Goal: Information Seeking & Learning: Check status

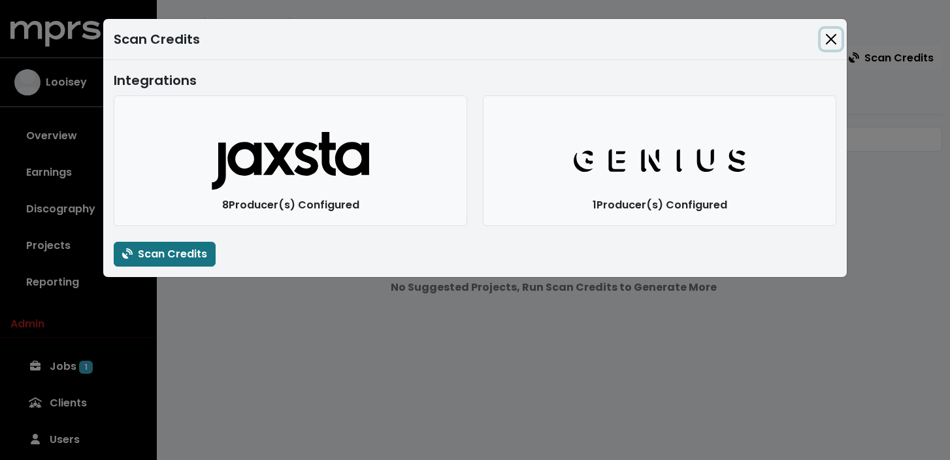
click at [830, 42] on button "Close" at bounding box center [831, 39] width 21 height 21
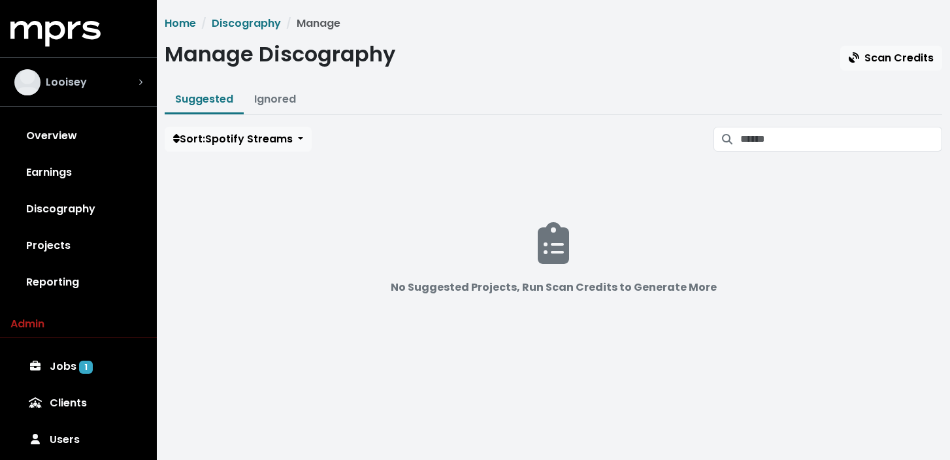
click at [118, 71] on div "Looisey" at bounding box center [78, 82] width 128 height 26
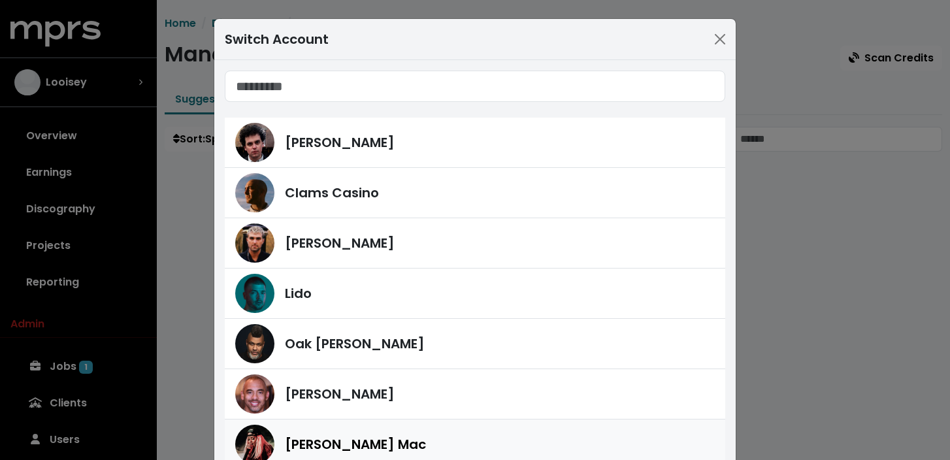
click at [410, 448] on div "[PERSON_NAME] Mac" at bounding box center [500, 444] width 430 height 20
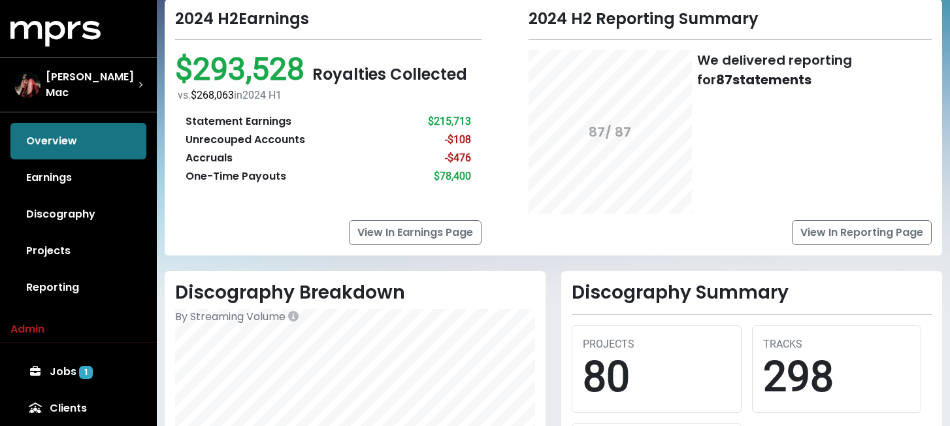
scroll to position [83, 0]
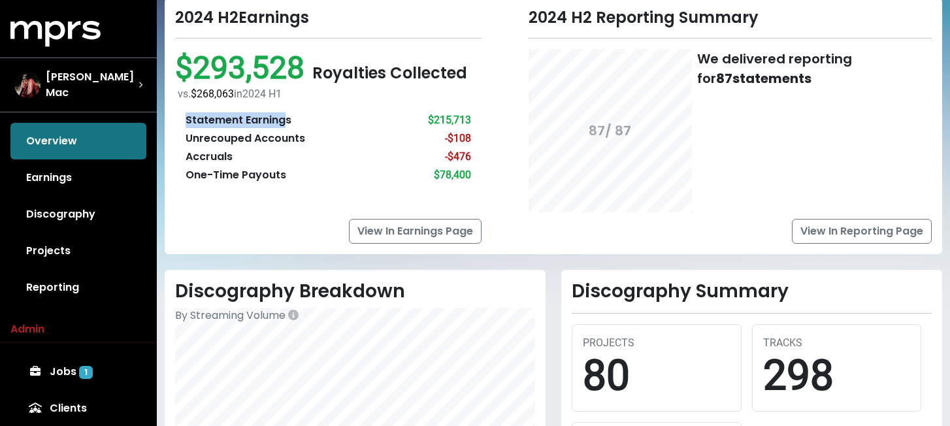
drag, startPoint x: 187, startPoint y: 122, endPoint x: 287, endPoint y: 122, distance: 100.6
click at [287, 122] on div "Statement Earnings" at bounding box center [239, 120] width 106 height 16
click at [322, 122] on div "Statement Earnings $215,713" at bounding box center [329, 120] width 286 height 16
drag, startPoint x: 186, startPoint y: 137, endPoint x: 333, endPoint y: 137, distance: 146.4
click at [333, 137] on div "Unrecouped Accounts -$108" at bounding box center [329, 139] width 286 height 16
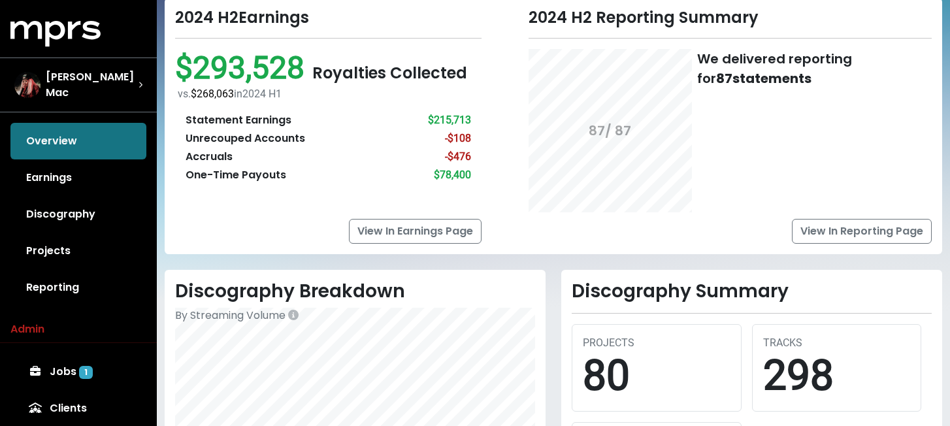
click at [206, 157] on div "Accruals" at bounding box center [209, 157] width 47 height 16
click at [212, 184] on div "Statement Earnings $215,713 Unrecouped Accounts -$108 Accruals -$476 One-Time P…" at bounding box center [328, 147] width 306 height 91
click at [225, 177] on div "One-Time Payouts" at bounding box center [236, 175] width 101 height 16
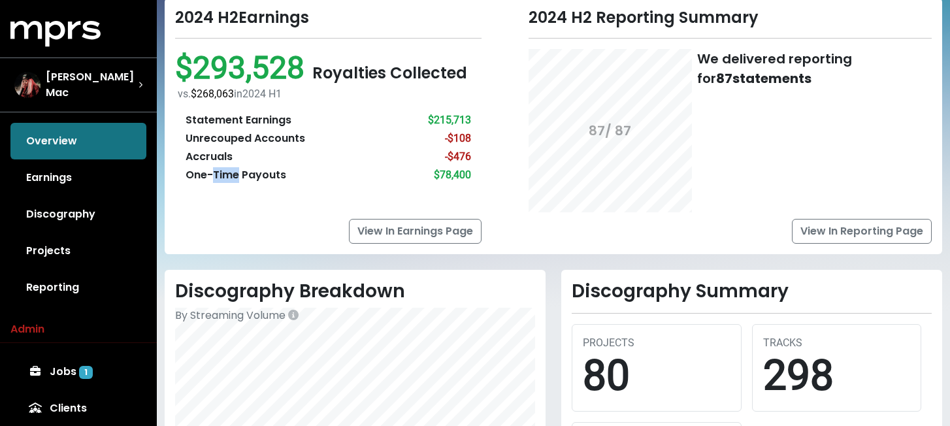
click at [225, 177] on div "One-Time Payouts" at bounding box center [236, 175] width 101 height 16
click at [503, 178] on div "2024 H2 Reporting Summary 87 / 87 We delivered reporting for 87 statements View…" at bounding box center [714, 125] width 451 height 235
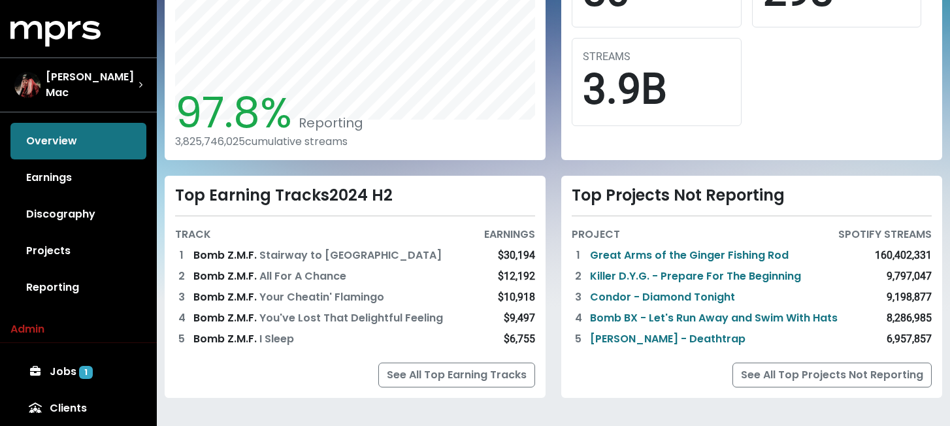
scroll to position [475, 0]
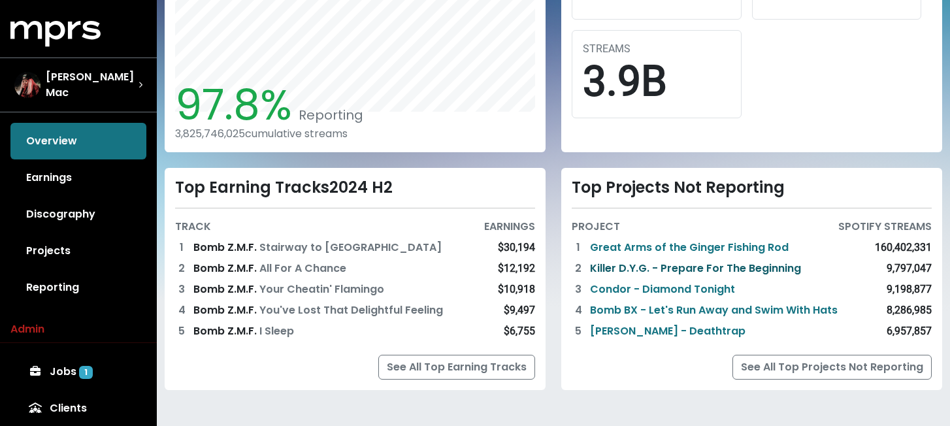
click at [640, 264] on link "Killer D.Y.G. - Prepare For The Beginning" at bounding box center [695, 269] width 211 height 16
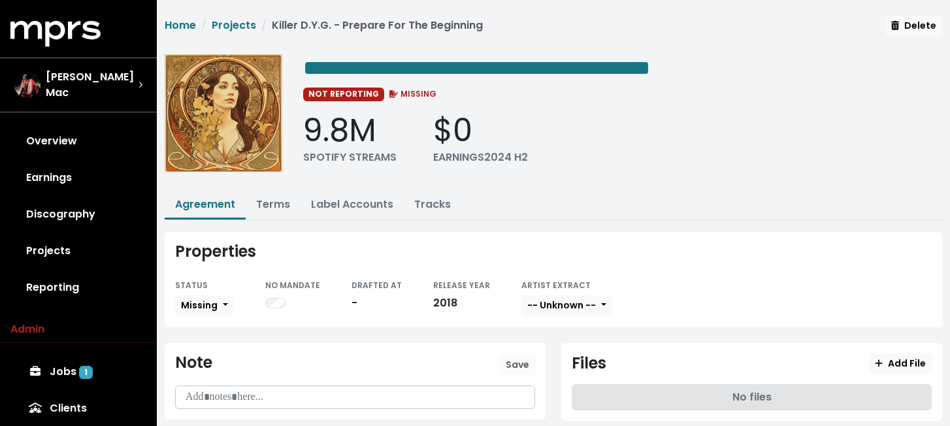
click at [506, 255] on div "Properties" at bounding box center [553, 251] width 757 height 19
click at [527, 210] on ul "Agreement Terms Label Accounts Tracks" at bounding box center [554, 205] width 778 height 29
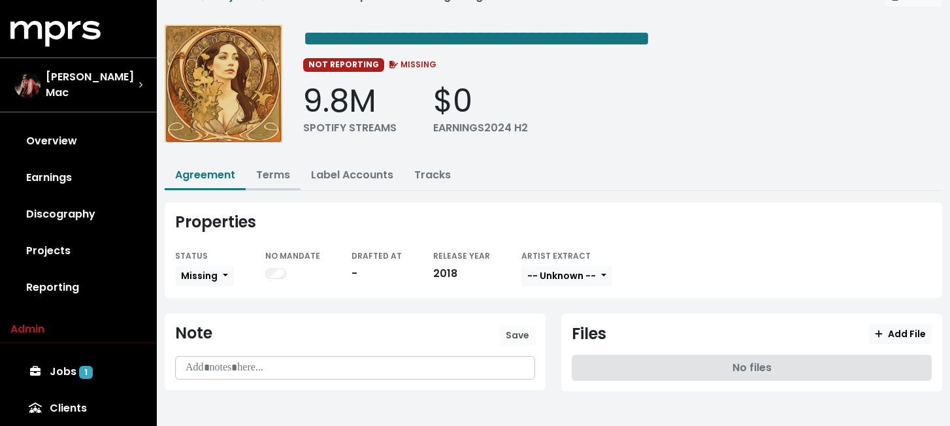
click at [276, 167] on link "Terms" at bounding box center [273, 174] width 34 height 15
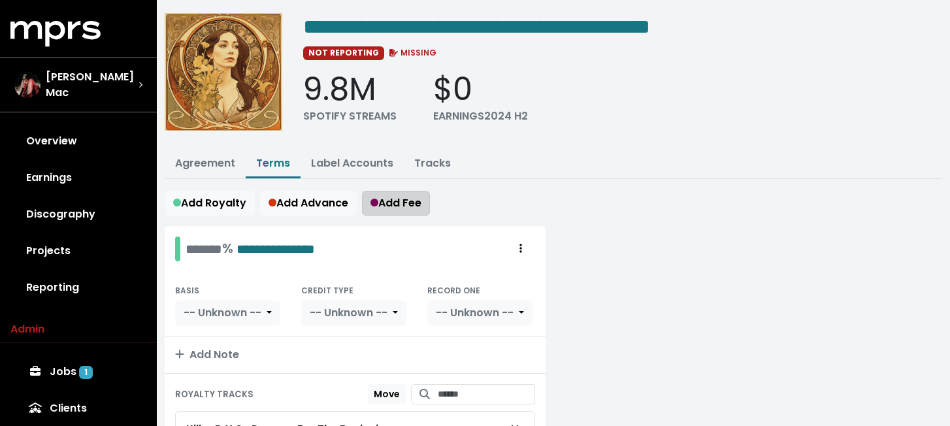
scroll to position [55, 0]
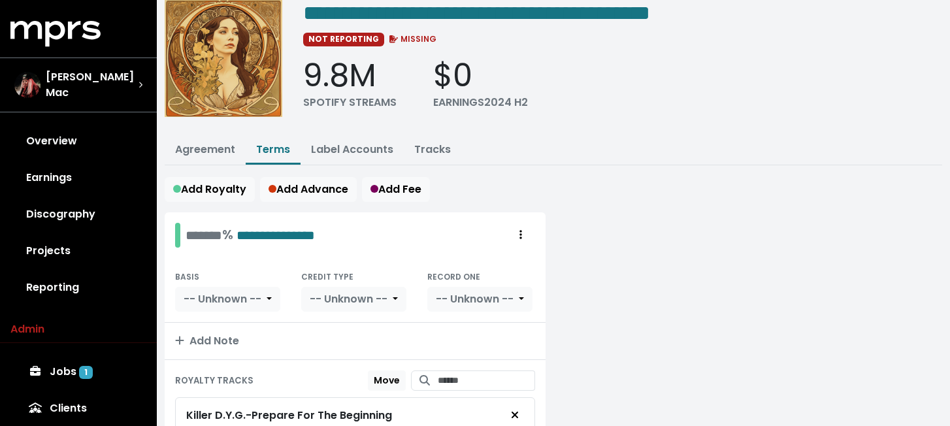
click at [448, 189] on div "Add Royalty Add Advance Add Fee" at bounding box center [554, 189] width 778 height 25
click at [44, 169] on link "Earnings" at bounding box center [78, 177] width 136 height 37
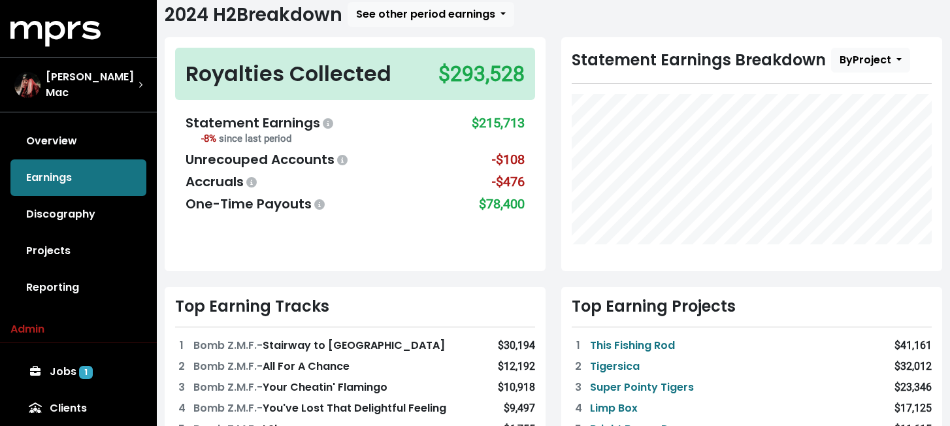
scroll to position [80, 0]
click at [555, 232] on div "Statement Earnings Breakdown By Project" at bounding box center [751, 155] width 397 height 234
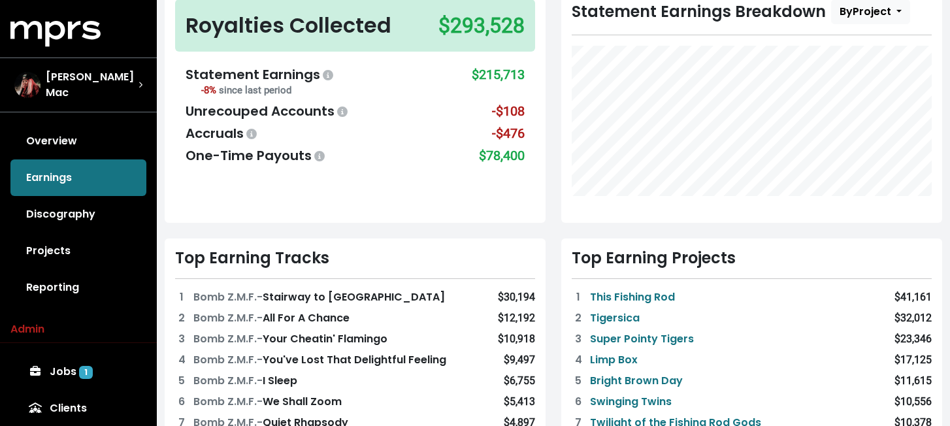
scroll to position [133, 0]
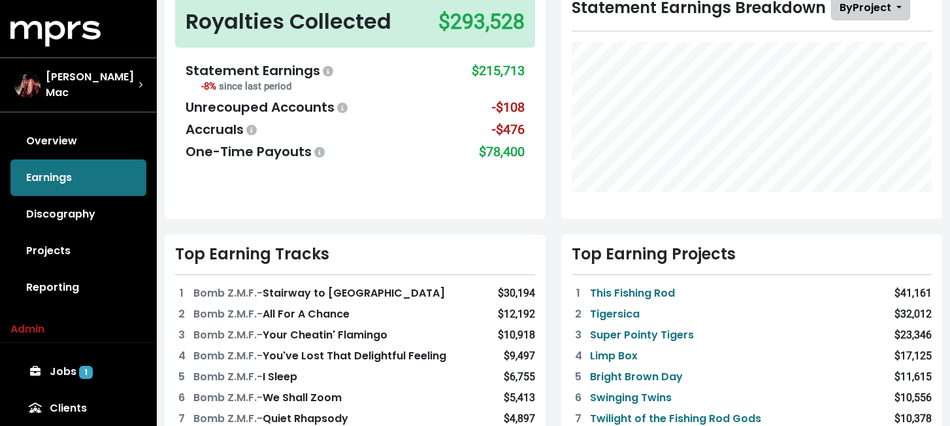
click at [874, 20] on button "By Project" at bounding box center [870, 7] width 79 height 25
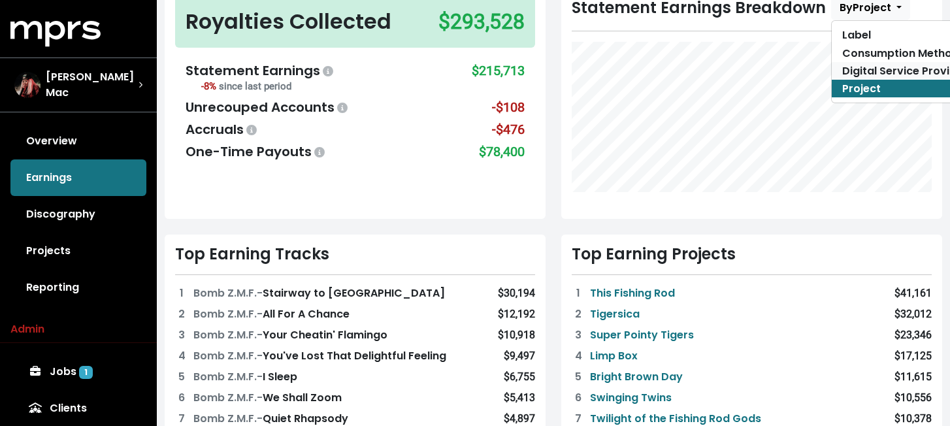
click at [867, 67] on link "Digital Service Provider" at bounding box center [905, 71] width 146 height 18
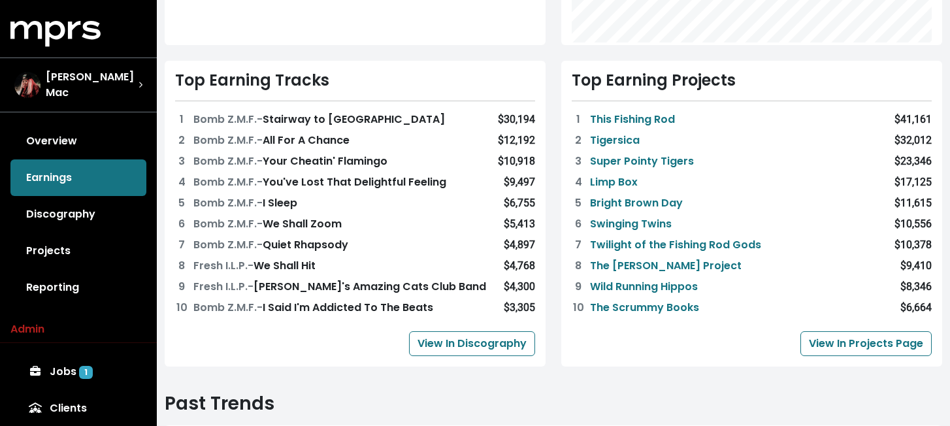
scroll to position [329, 0]
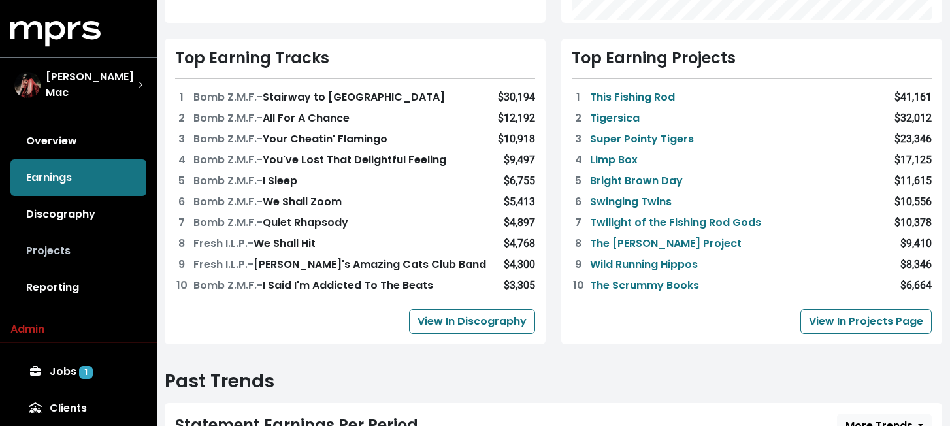
click at [67, 244] on link "Projects" at bounding box center [78, 251] width 136 height 37
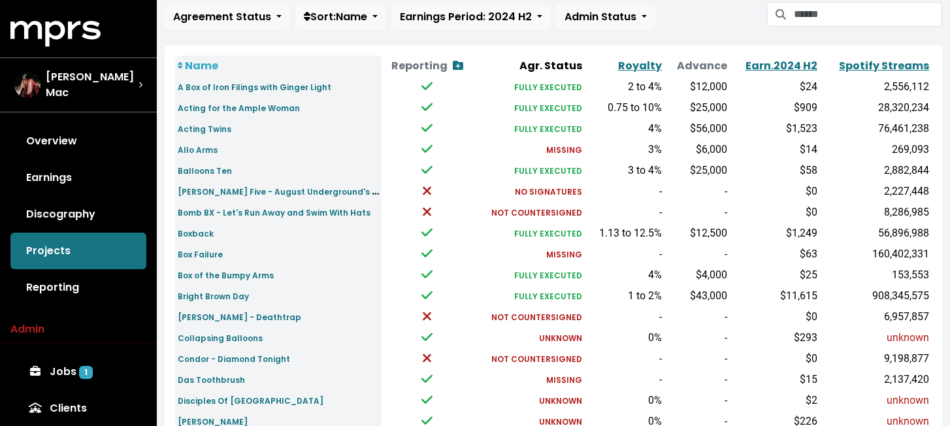
scroll to position [125, 0]
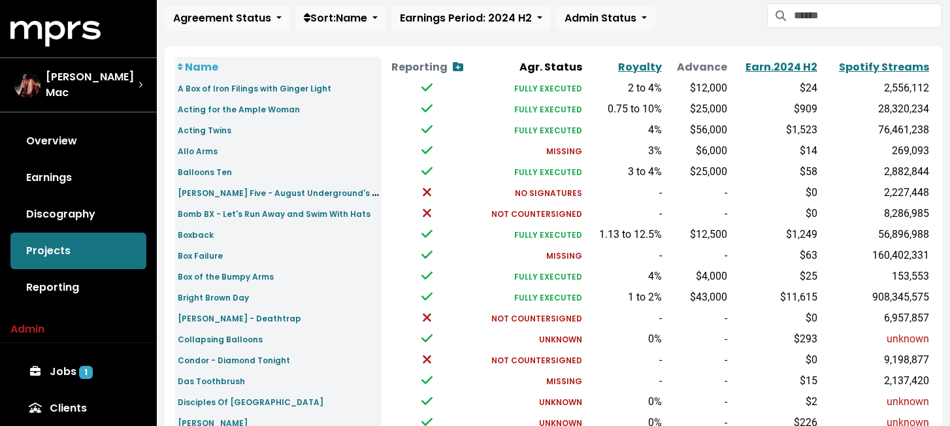
click at [555, 153] on small "MISSING" at bounding box center [564, 151] width 36 height 11
click at [446, 166] on td at bounding box center [427, 171] width 90 height 21
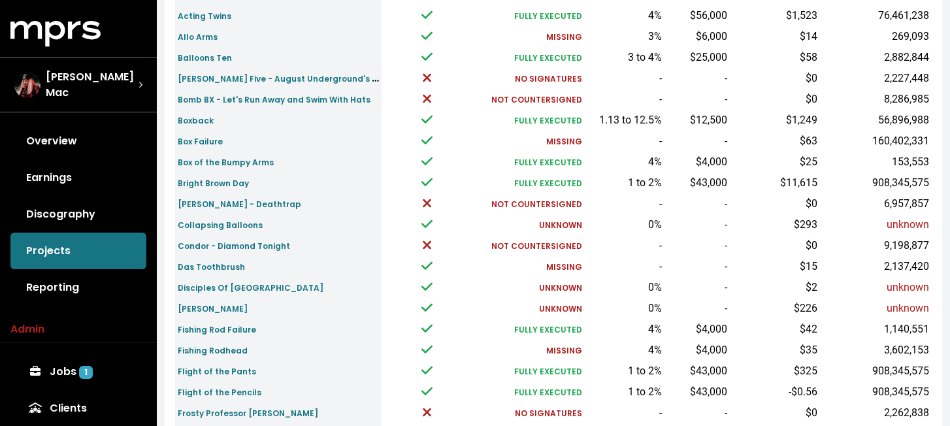
scroll to position [248, 0]
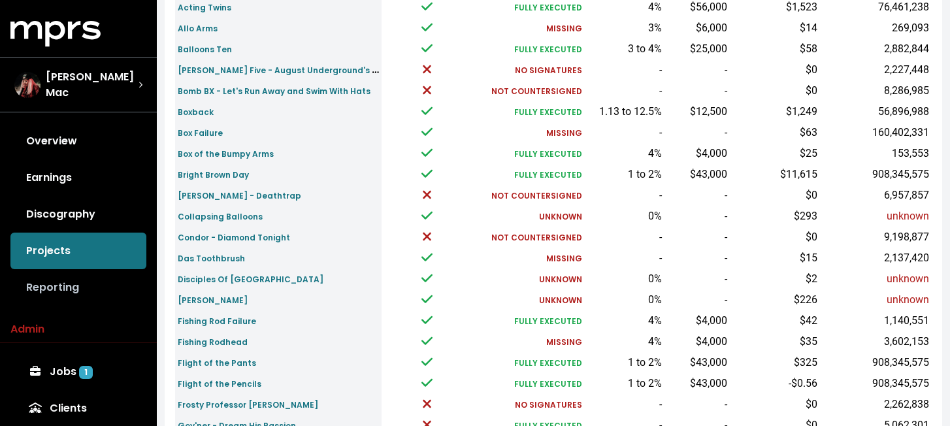
click at [66, 289] on link "Reporting" at bounding box center [78, 287] width 136 height 37
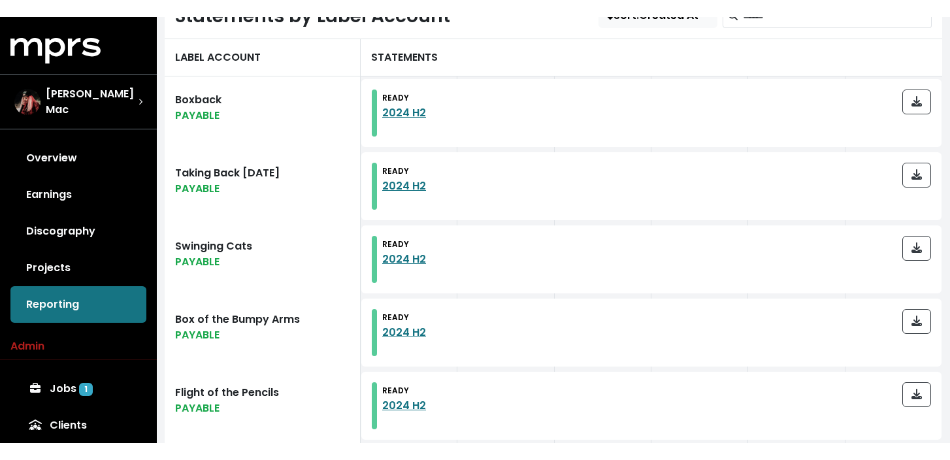
scroll to position [415, 0]
